Goal: Find contact information: Find contact information

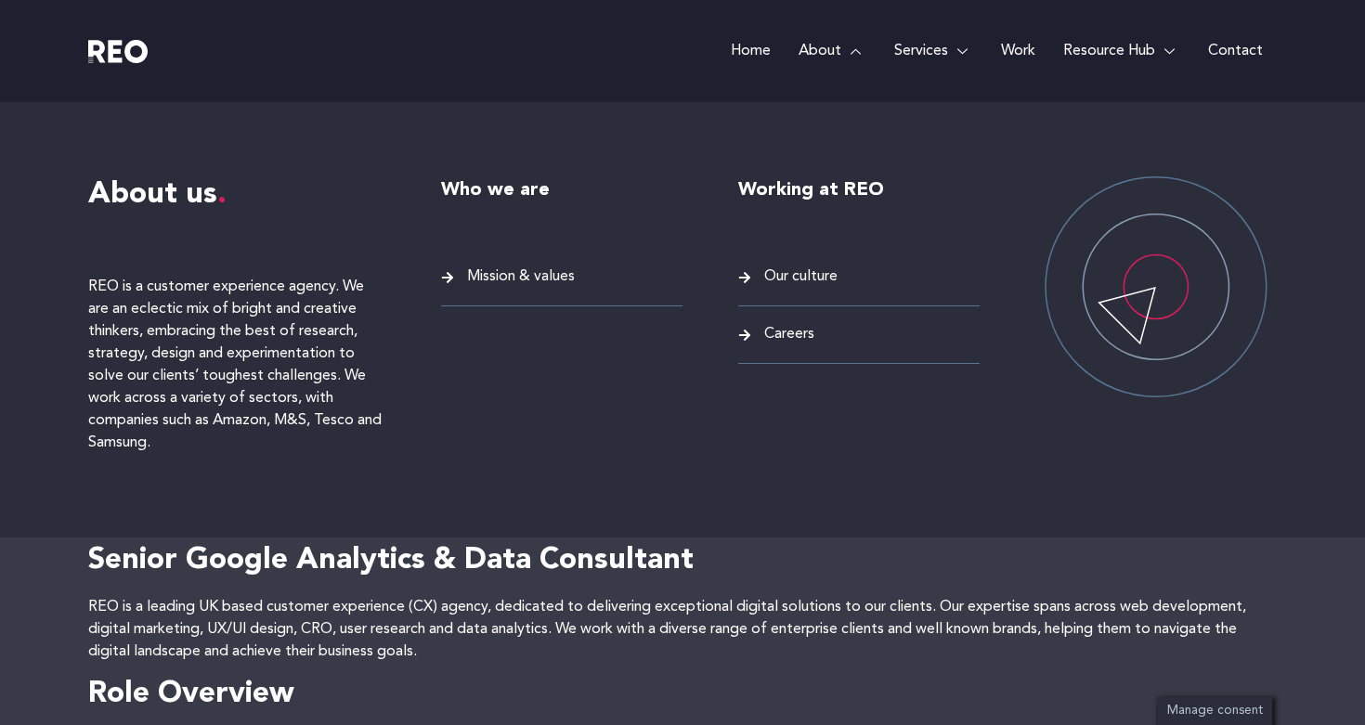
click at [766, 342] on span "Careers" at bounding box center [787, 334] width 55 height 25
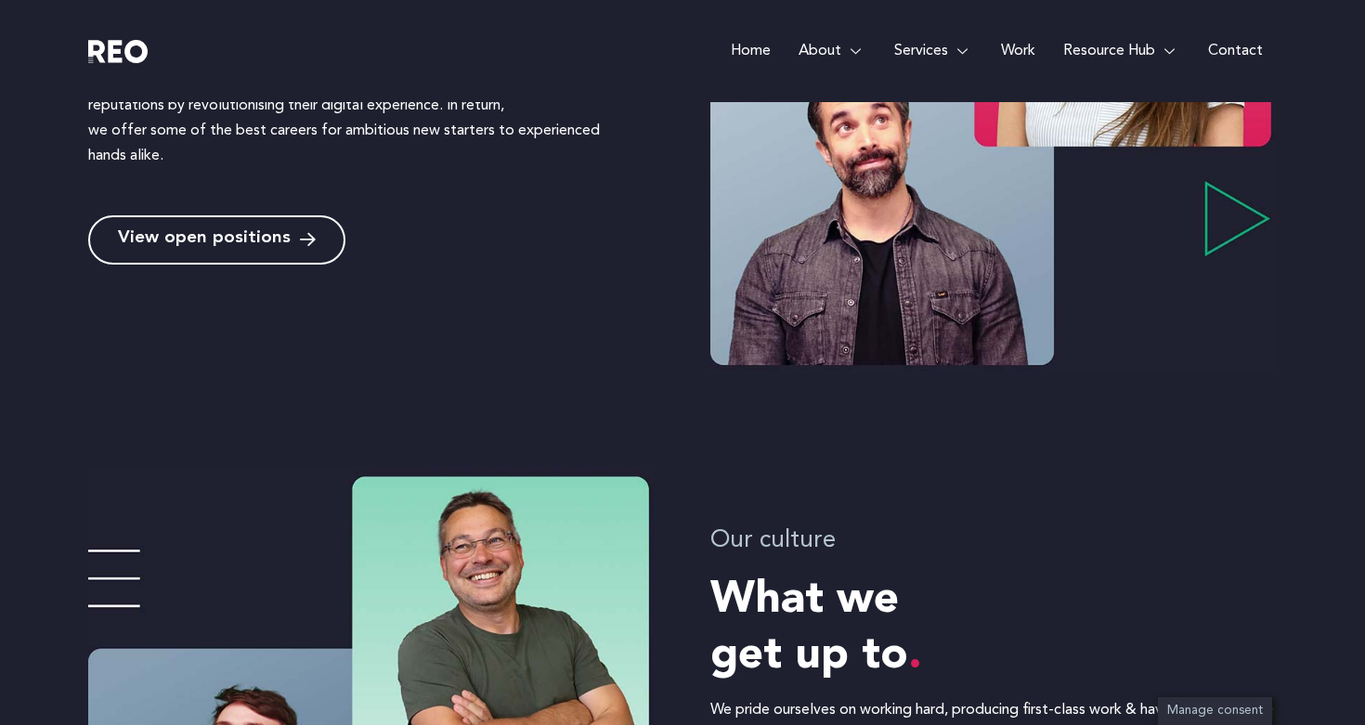
scroll to position [507, 0]
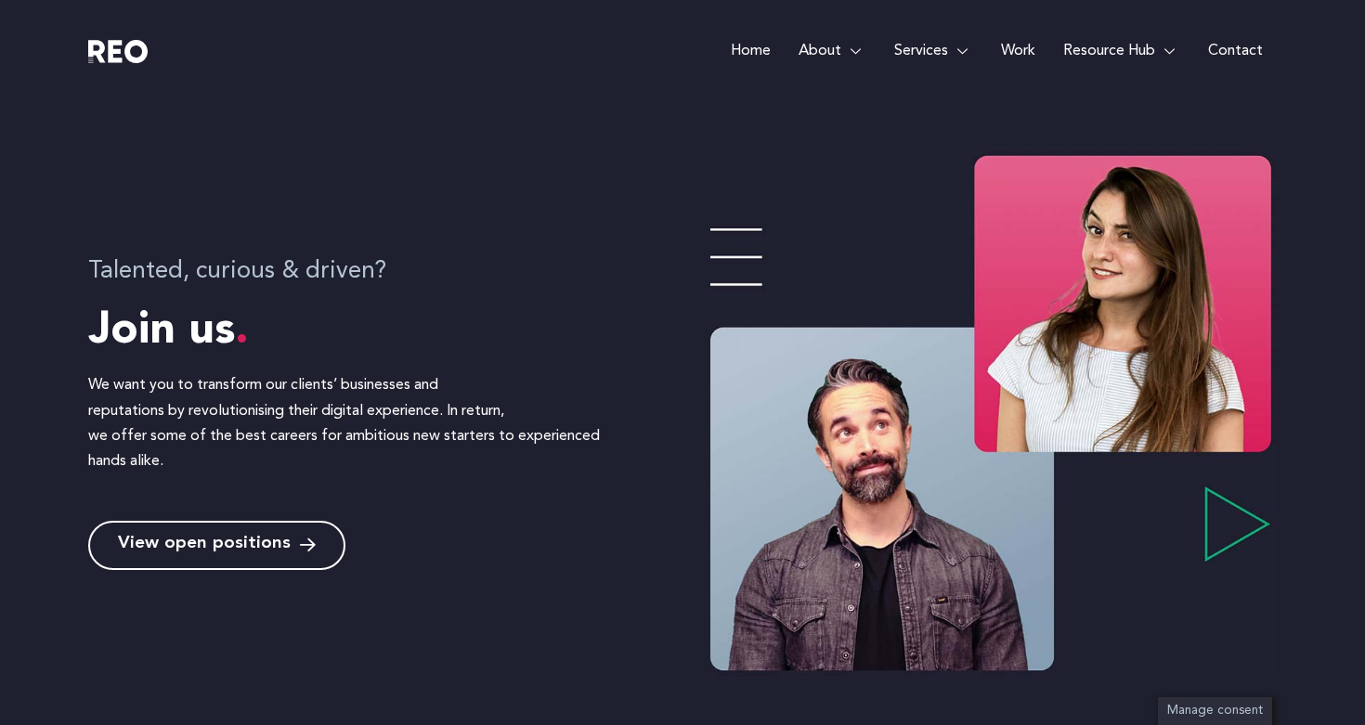
click at [1245, 55] on link "Contact" at bounding box center [1235, 51] width 83 height 102
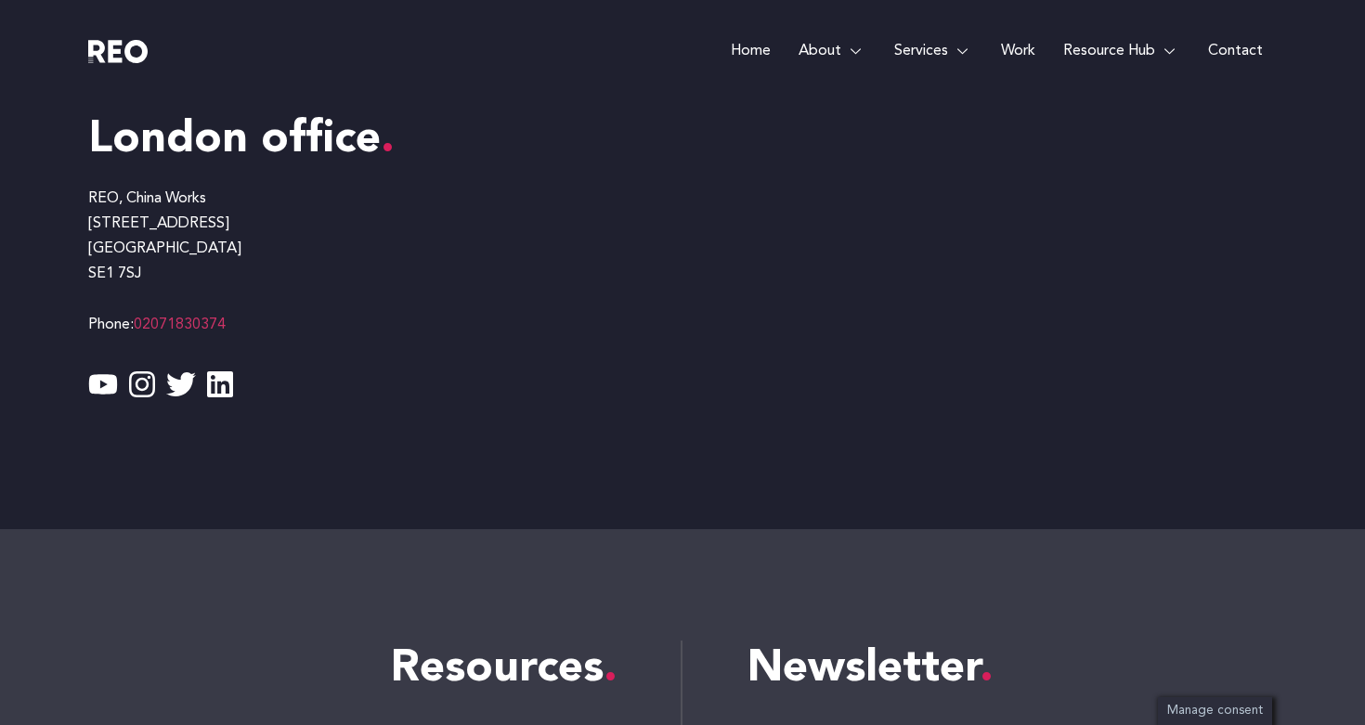
scroll to position [1530, 0]
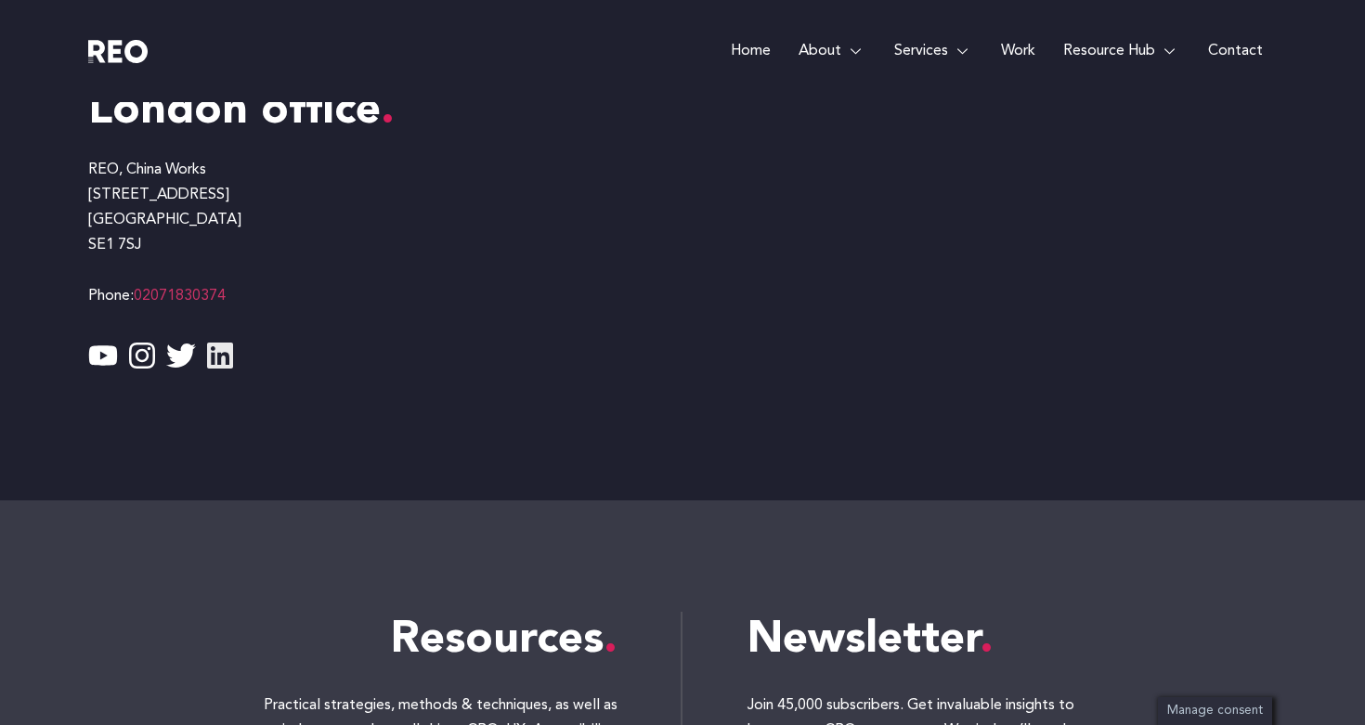
click at [215, 361] on icon at bounding box center [220, 356] width 30 height 30
click at [107, 64] on div at bounding box center [236, 51] width 297 height 102
click at [134, 50] on img at bounding box center [117, 51] width 59 height 23
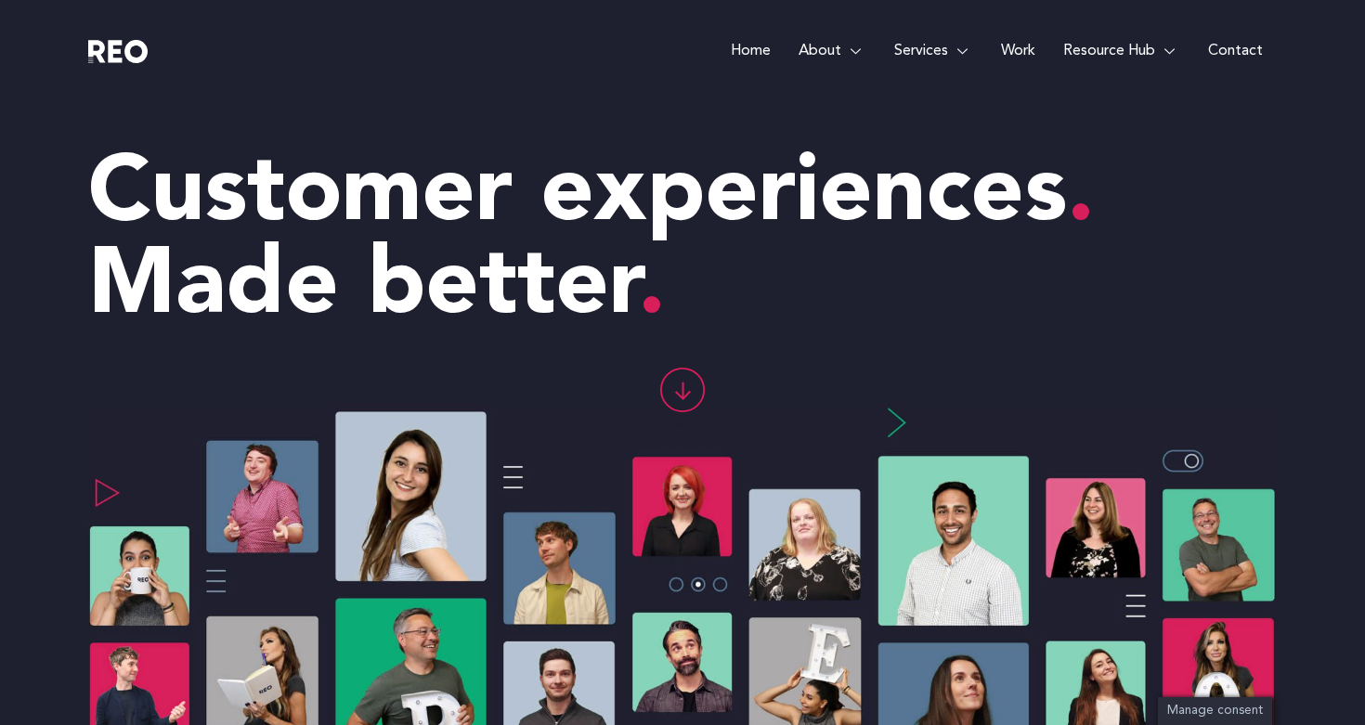
click at [1244, 52] on link "Contact" at bounding box center [1235, 51] width 83 height 102
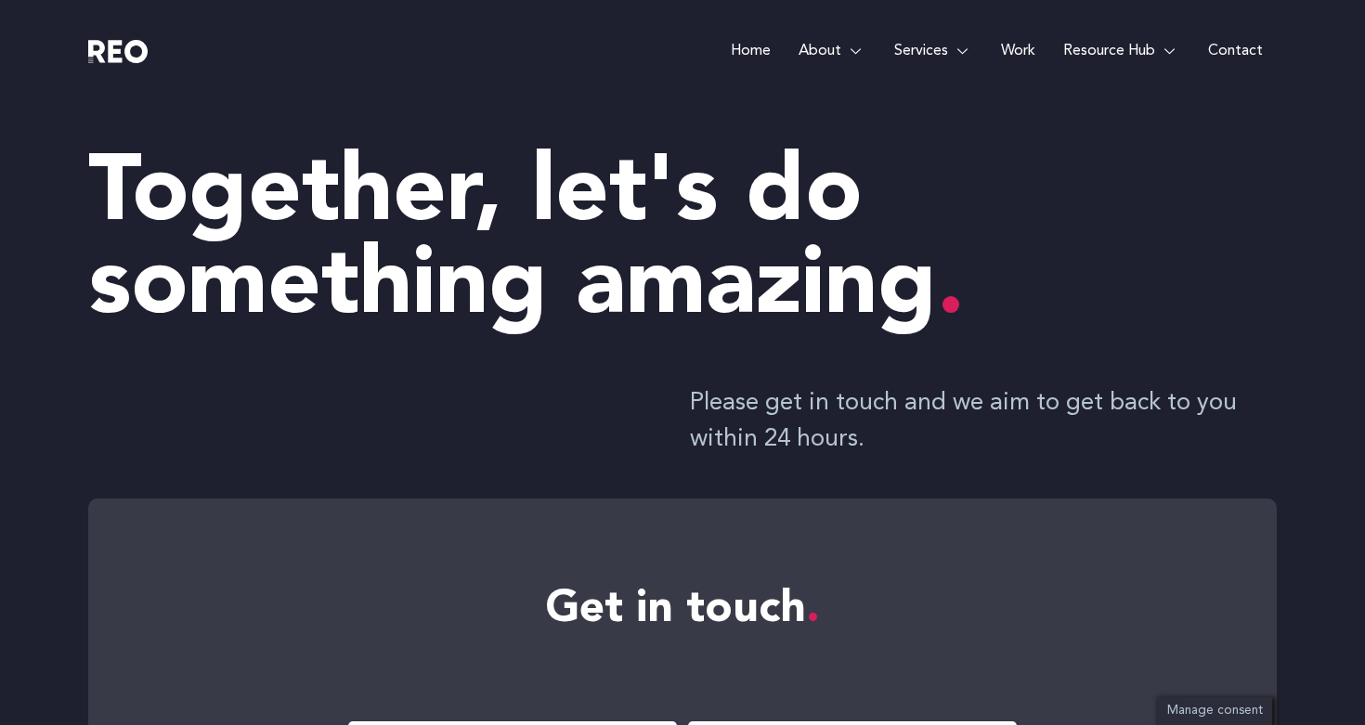
click at [738, 51] on e-page-transition at bounding box center [682, 362] width 1365 height 725
click at [755, 51] on link "Home" at bounding box center [751, 51] width 68 height 102
